Goal: Task Accomplishment & Management: Use online tool/utility

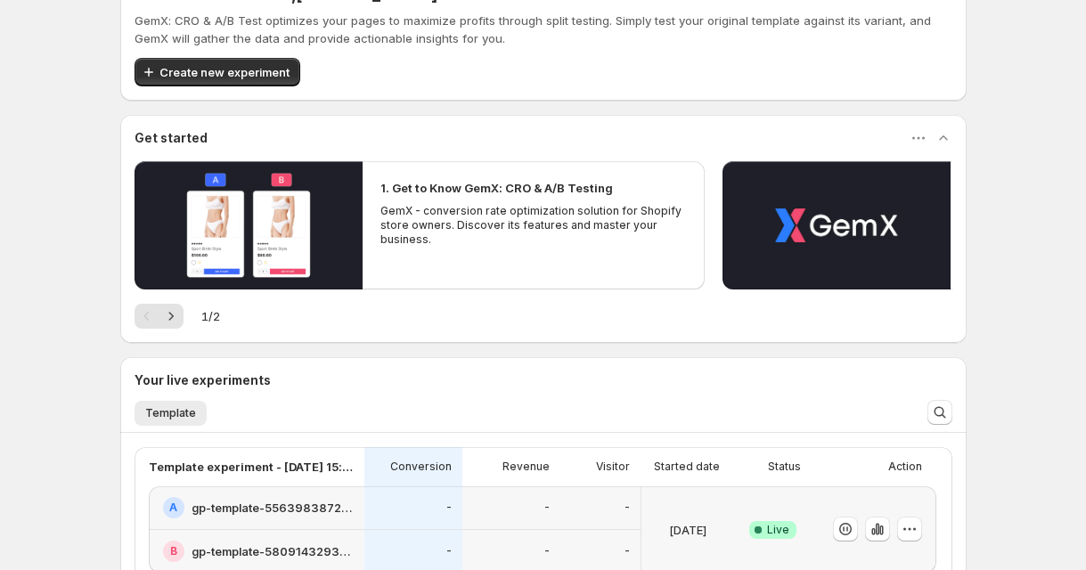
scroll to position [46, 0]
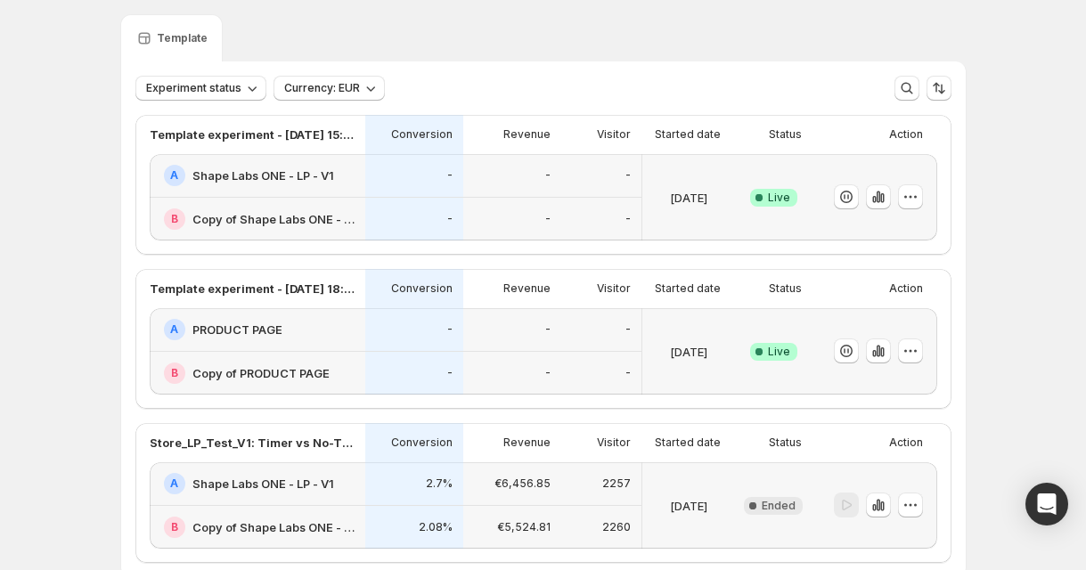
scroll to position [34, 0]
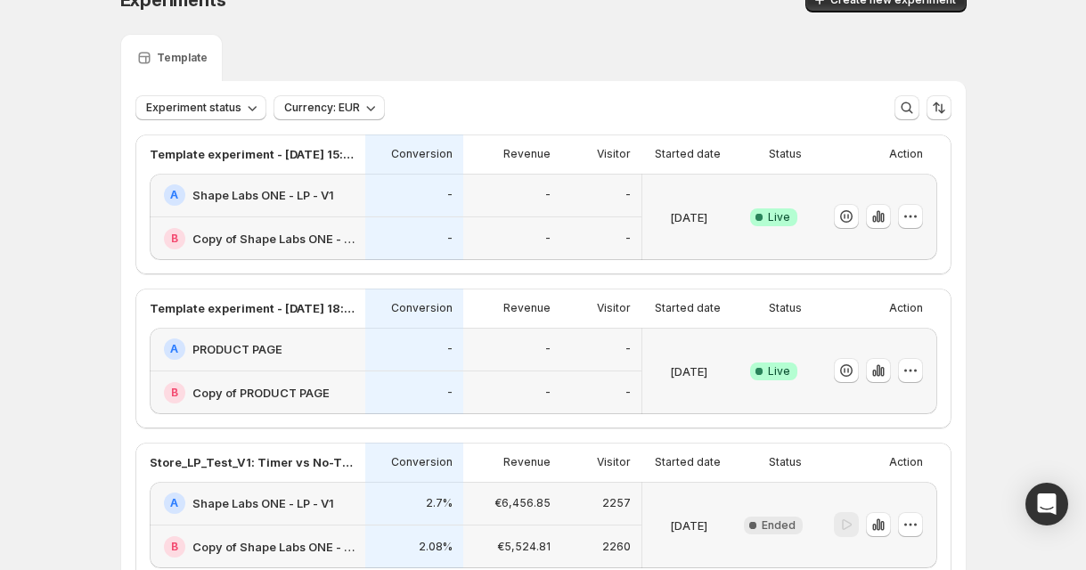
click at [418, 201] on div "-" at bounding box center [414, 194] width 77 height 21
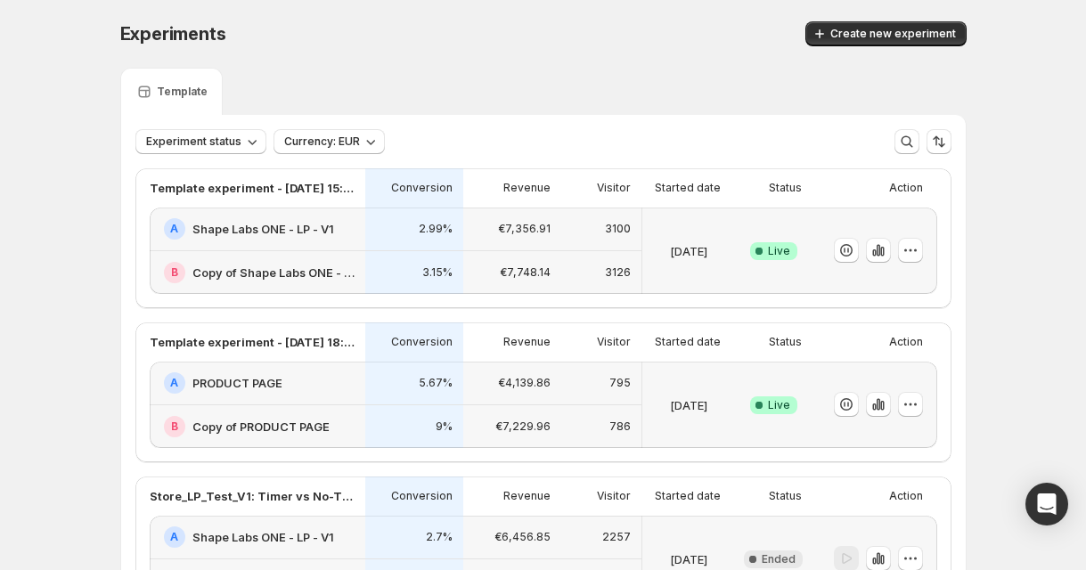
click at [340, 409] on div "B Copy of PRODUCT PAGE" at bounding box center [258, 426] width 216 height 43
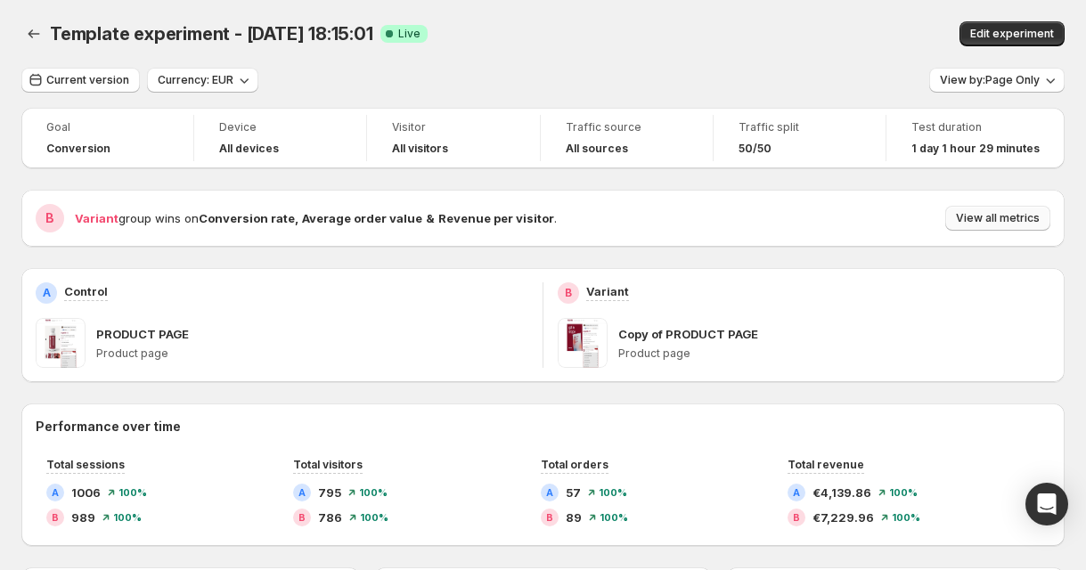
click at [983, 215] on span "View all metrics" at bounding box center [998, 218] width 84 height 14
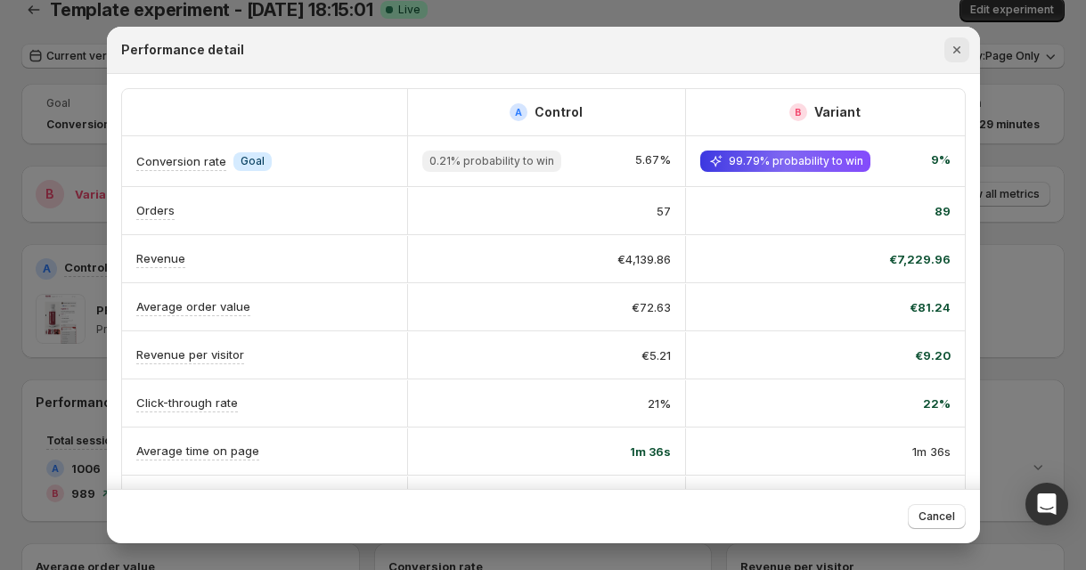
click at [954, 48] on icon "Close" at bounding box center [956, 49] width 7 height 7
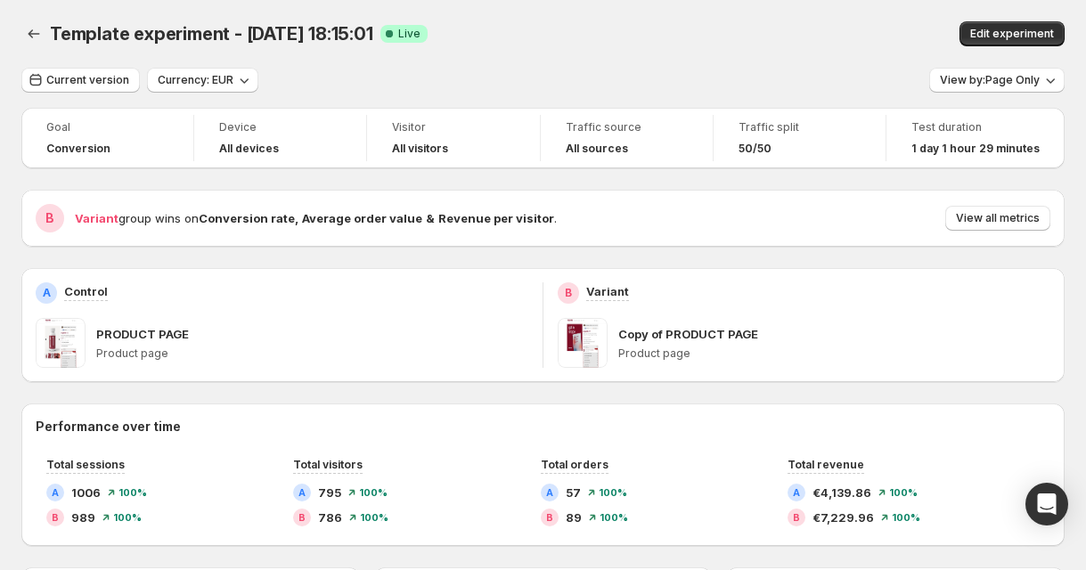
click at [698, 338] on p "Copy of PRODUCT PAGE" at bounding box center [688, 334] width 140 height 18
